Goal: Task Accomplishment & Management: Complete application form

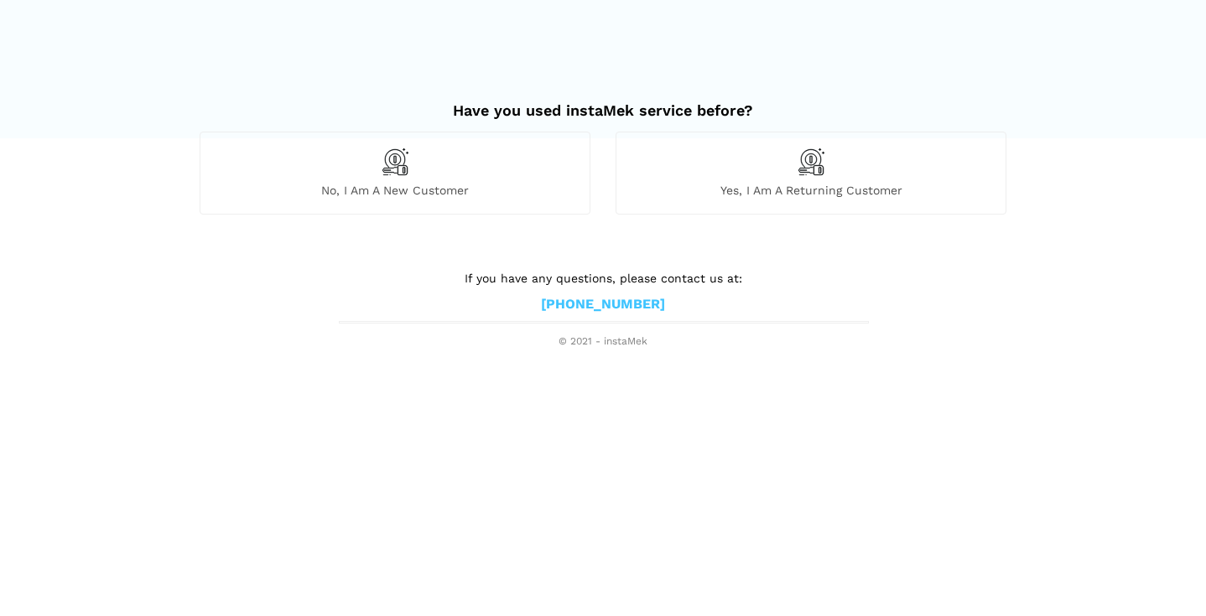
click at [471, 194] on span "No, I am a new customer" at bounding box center [394, 190] width 389 height 15
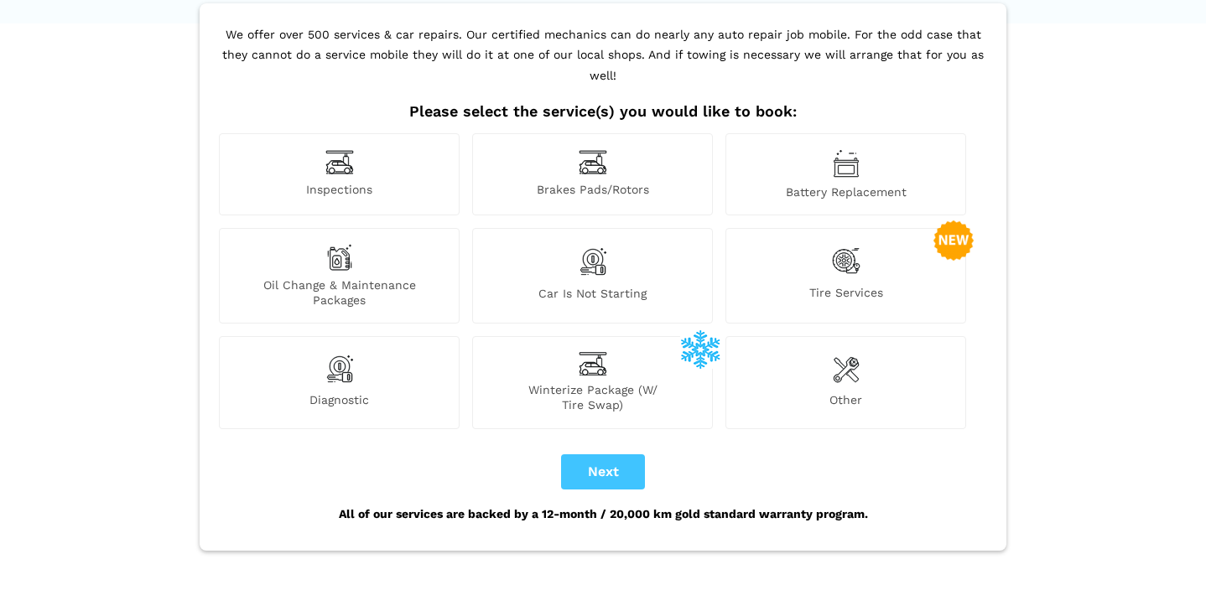
scroll to position [116, 0]
click at [806, 392] on span "Other" at bounding box center [845, 402] width 239 height 20
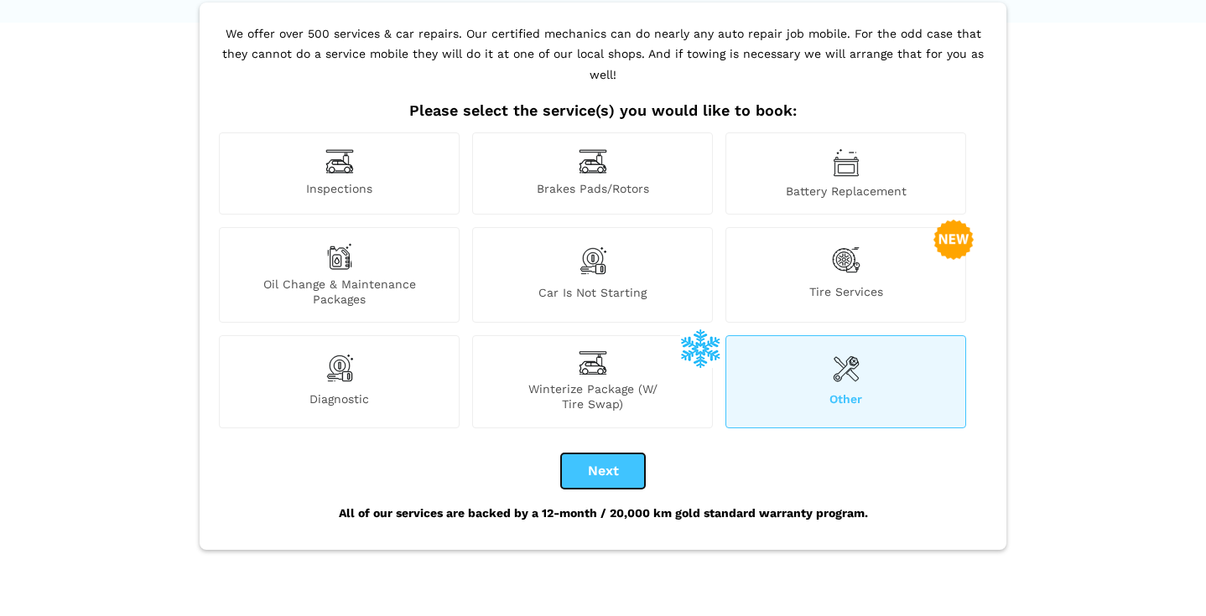
click at [611, 454] on button "Next" at bounding box center [603, 471] width 84 height 35
checkbox input "true"
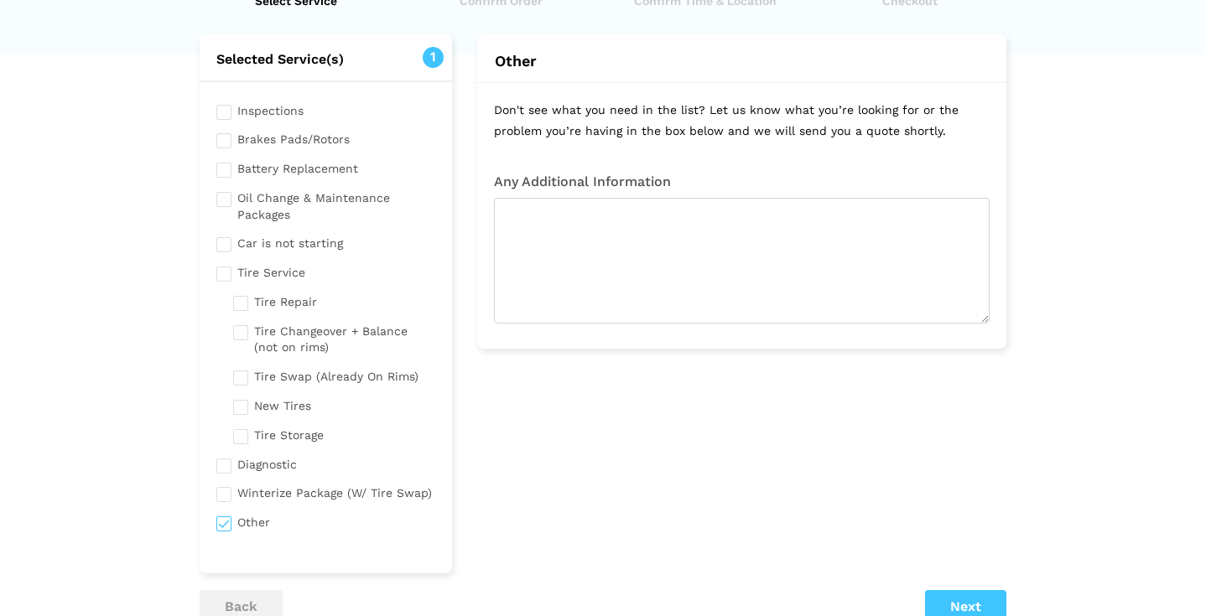
scroll to position [88, 0]
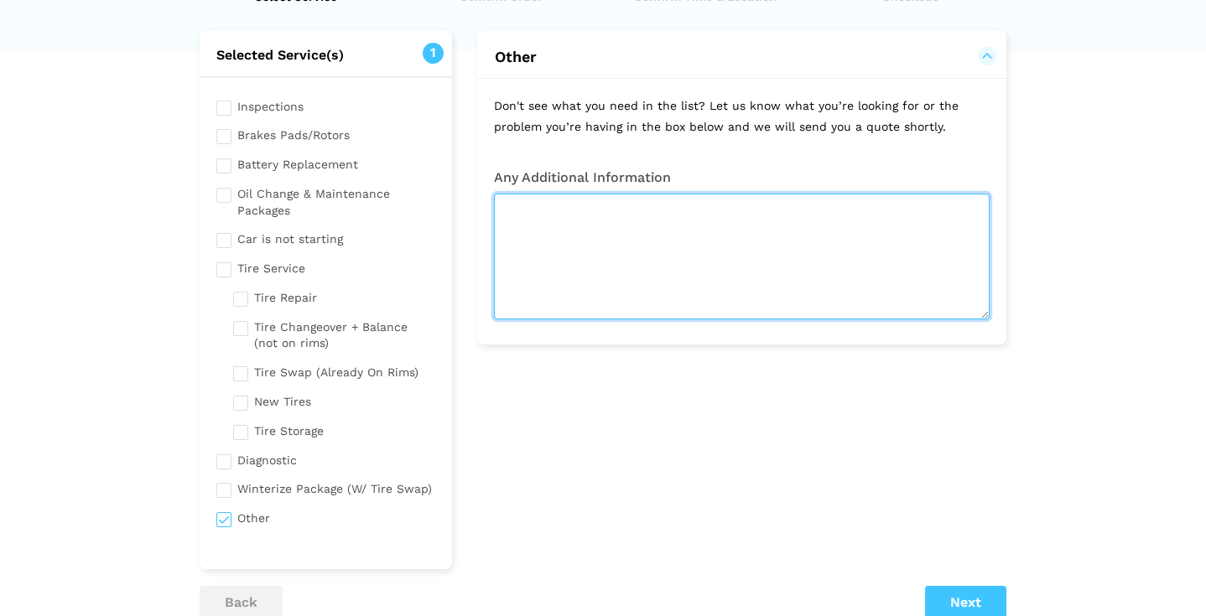
click at [629, 260] on textarea at bounding box center [742, 257] width 496 height 126
paste textarea "P0455 – Evaporative Emission System Leak"
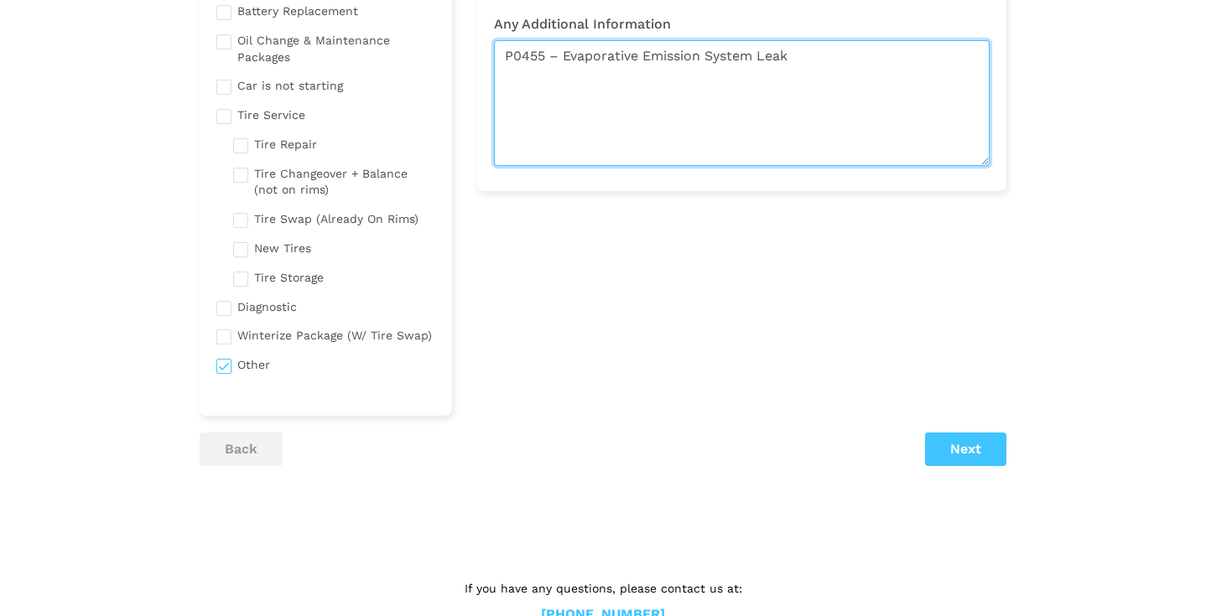
type textarea "P0455 – Evaporative Emission System Leak"
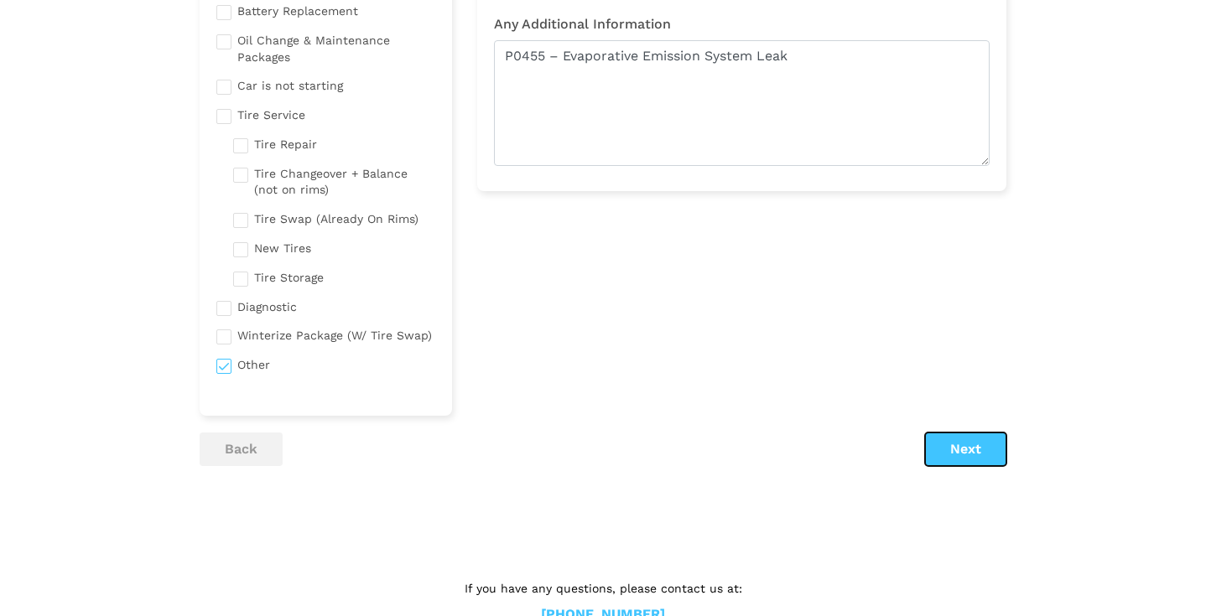
click at [963, 458] on button "Next" at bounding box center [965, 450] width 81 height 34
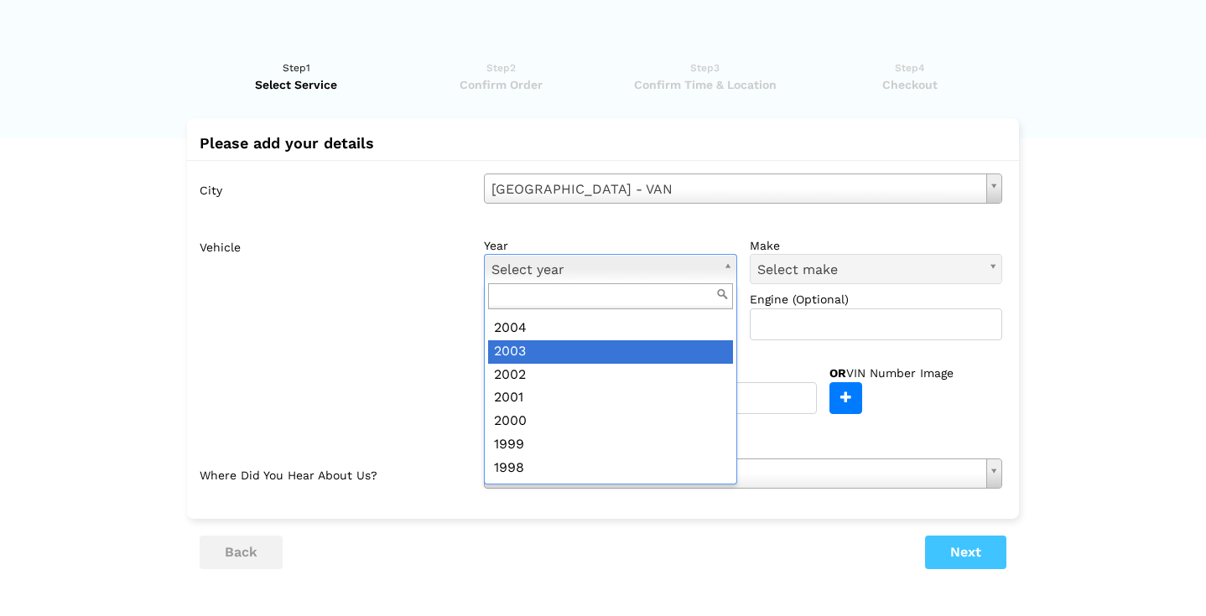
scroll to position [436, 0]
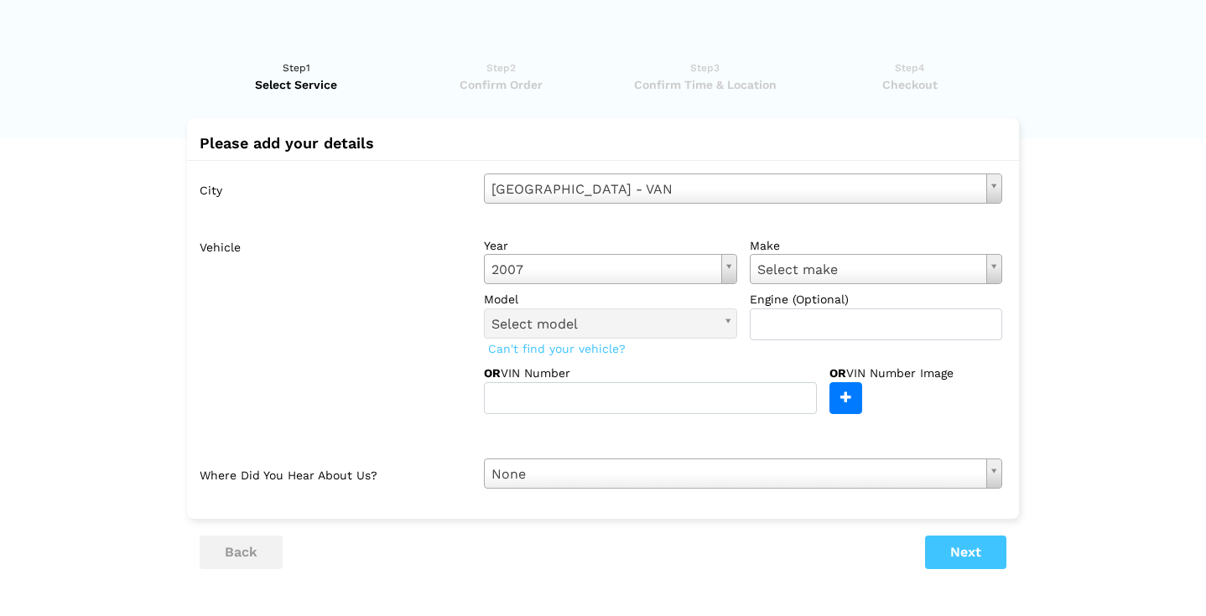
click at [852, 249] on label "make" at bounding box center [876, 245] width 253 height 17
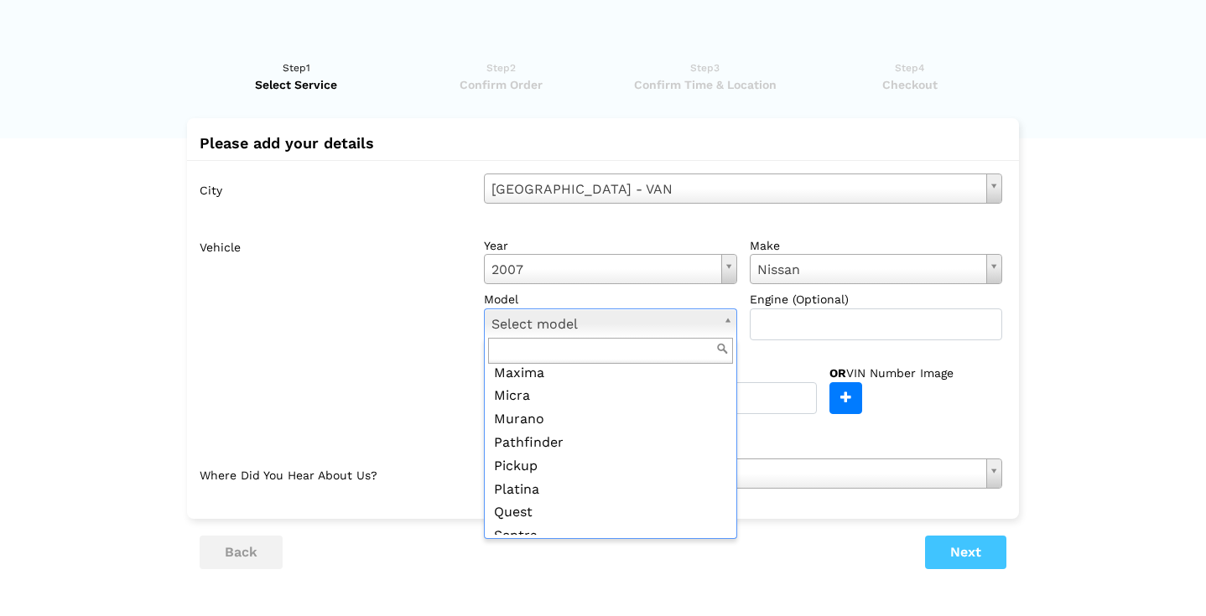
scroll to position [117, 0]
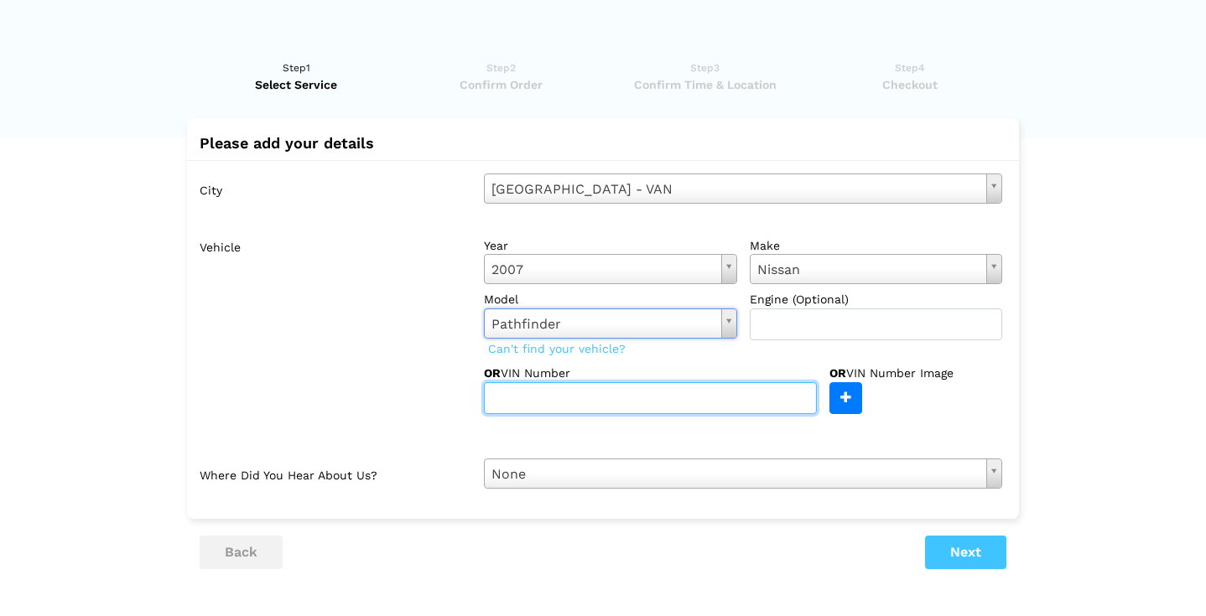
click at [712, 406] on input "text" at bounding box center [650, 398] width 333 height 32
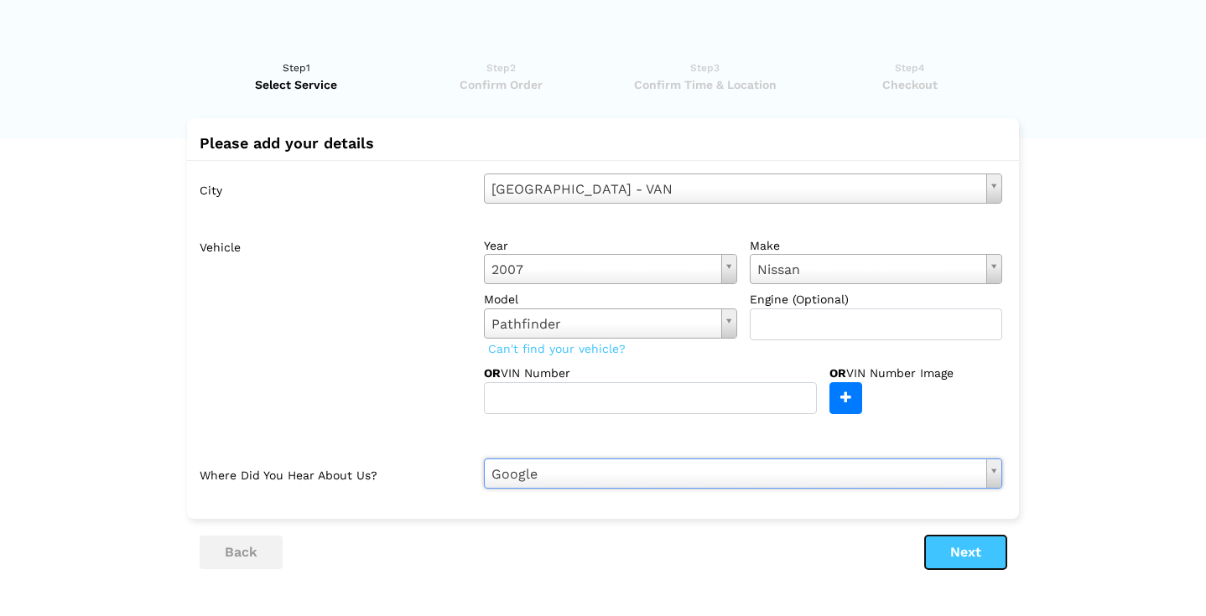
click at [958, 544] on button "Next" at bounding box center [965, 553] width 81 height 34
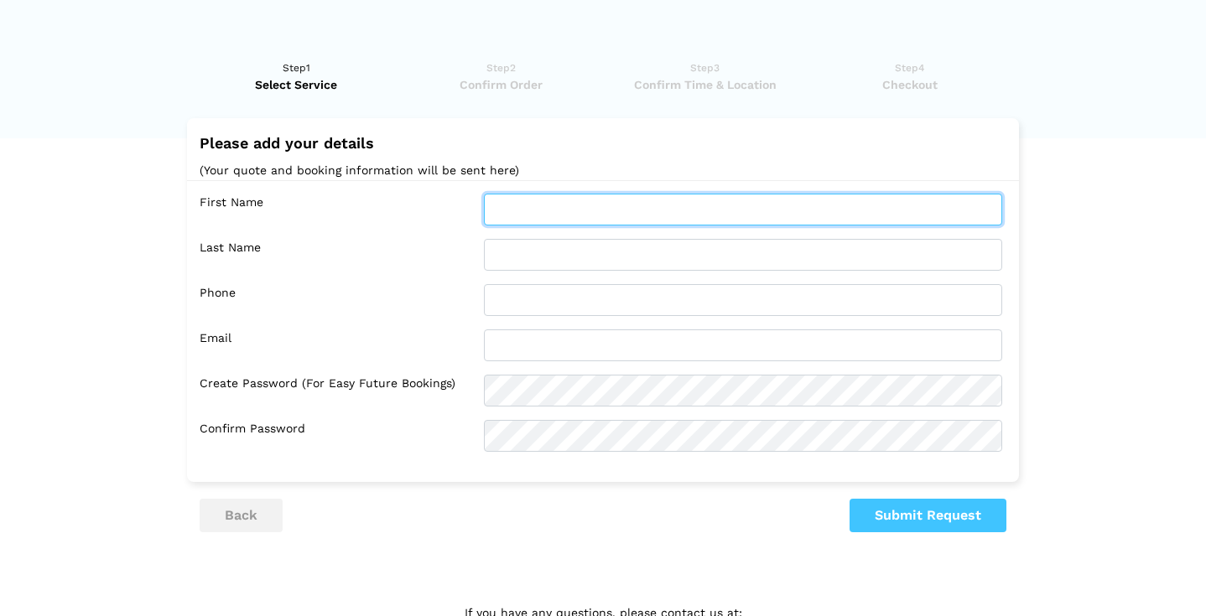
click at [640, 203] on input "text" at bounding box center [743, 210] width 518 height 32
type input "[PERSON_NAME]"
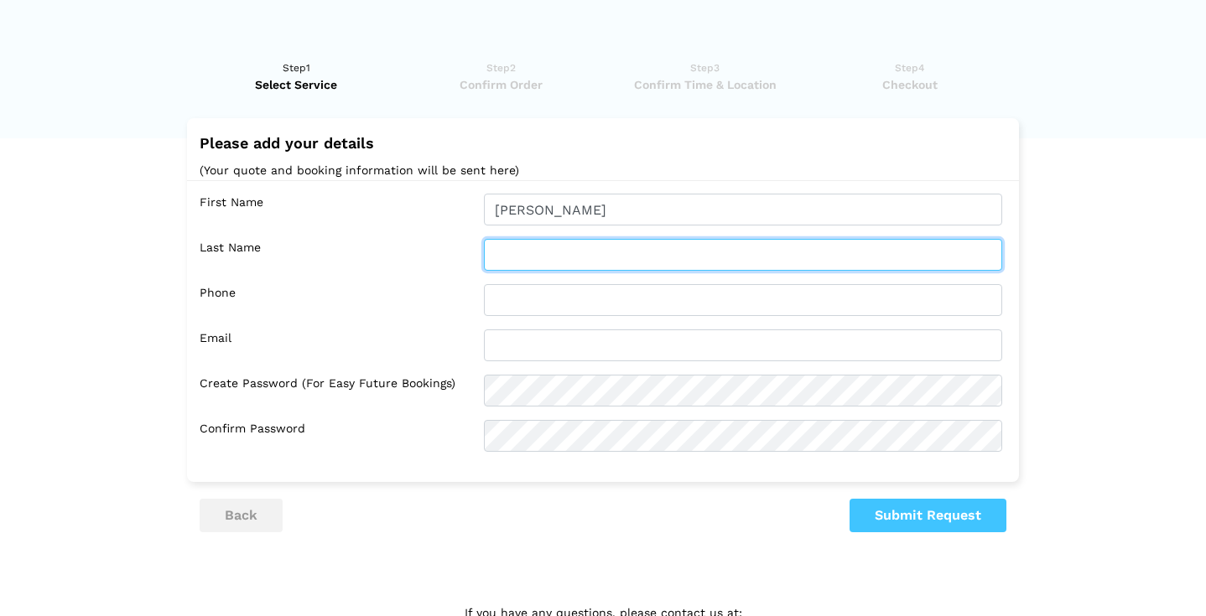
click at [523, 247] on input "text" at bounding box center [743, 255] width 518 height 32
type input "Long"
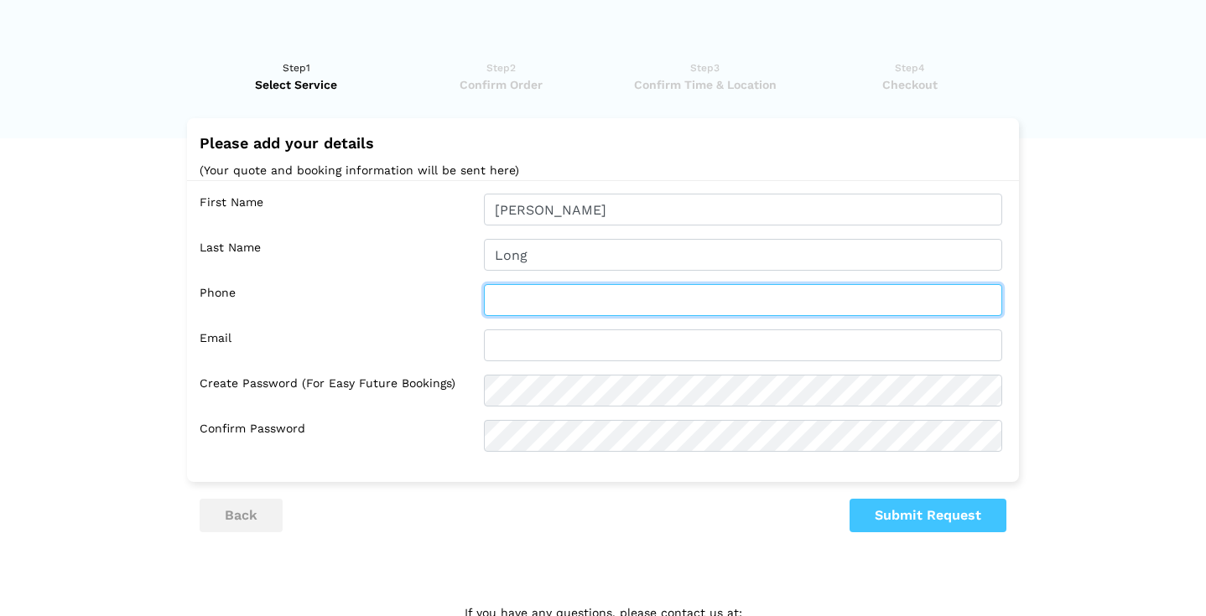
click at [505, 303] on input "text" at bounding box center [743, 300] width 518 height 32
type input "2368635015"
type input "[EMAIL_ADDRESS][DOMAIN_NAME]"
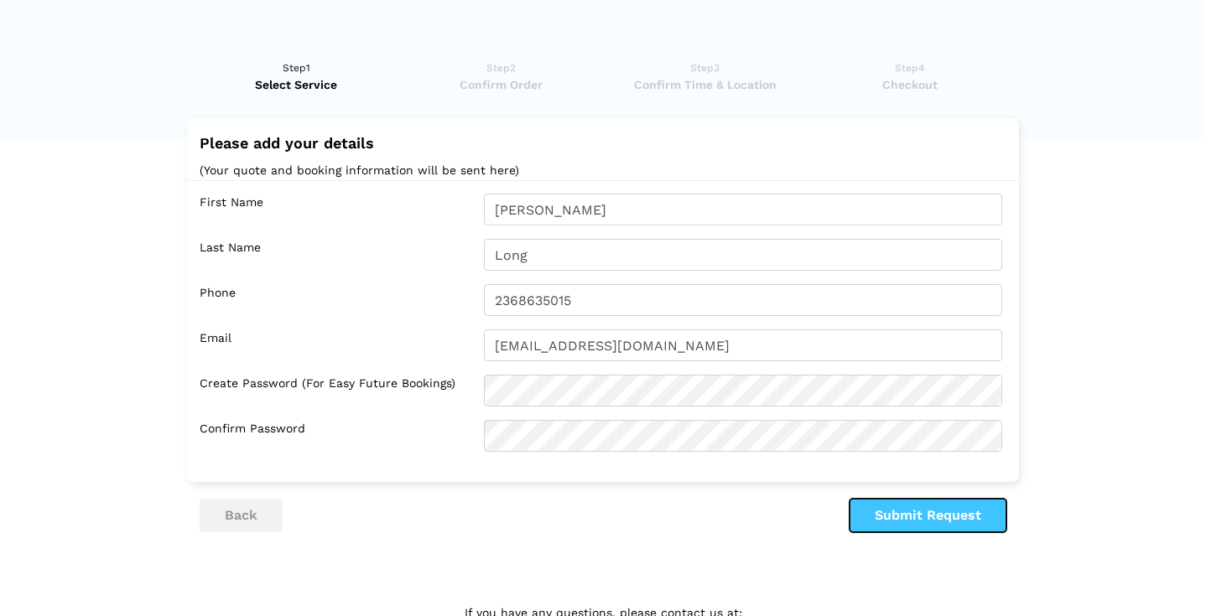
click at [874, 509] on button "Submit Request" at bounding box center [928, 516] width 157 height 34
